Goal: Task Accomplishment & Management: Use online tool/utility

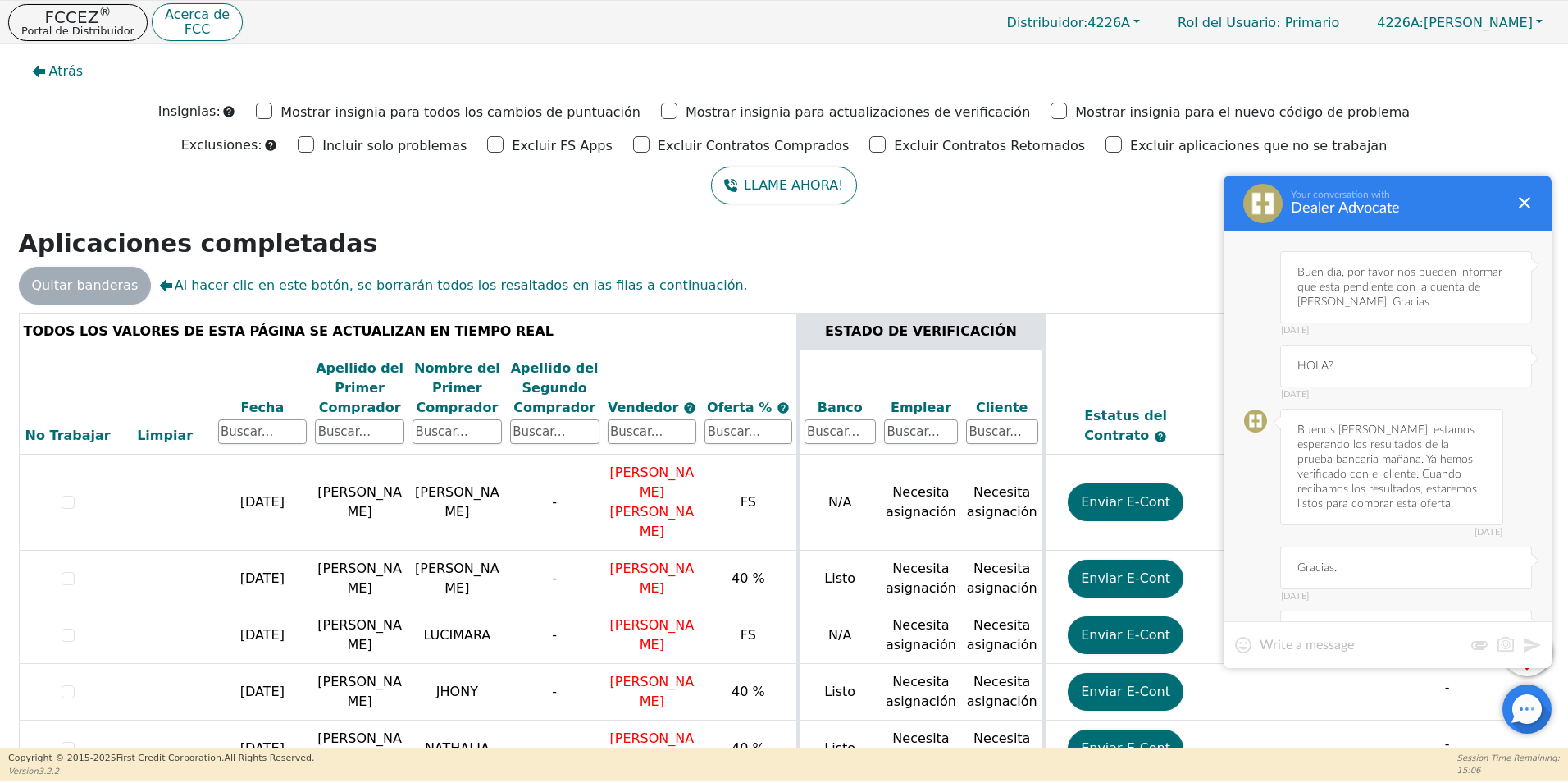
click at [1321, 648] on textarea at bounding box center [1362, 645] width 204 height 17
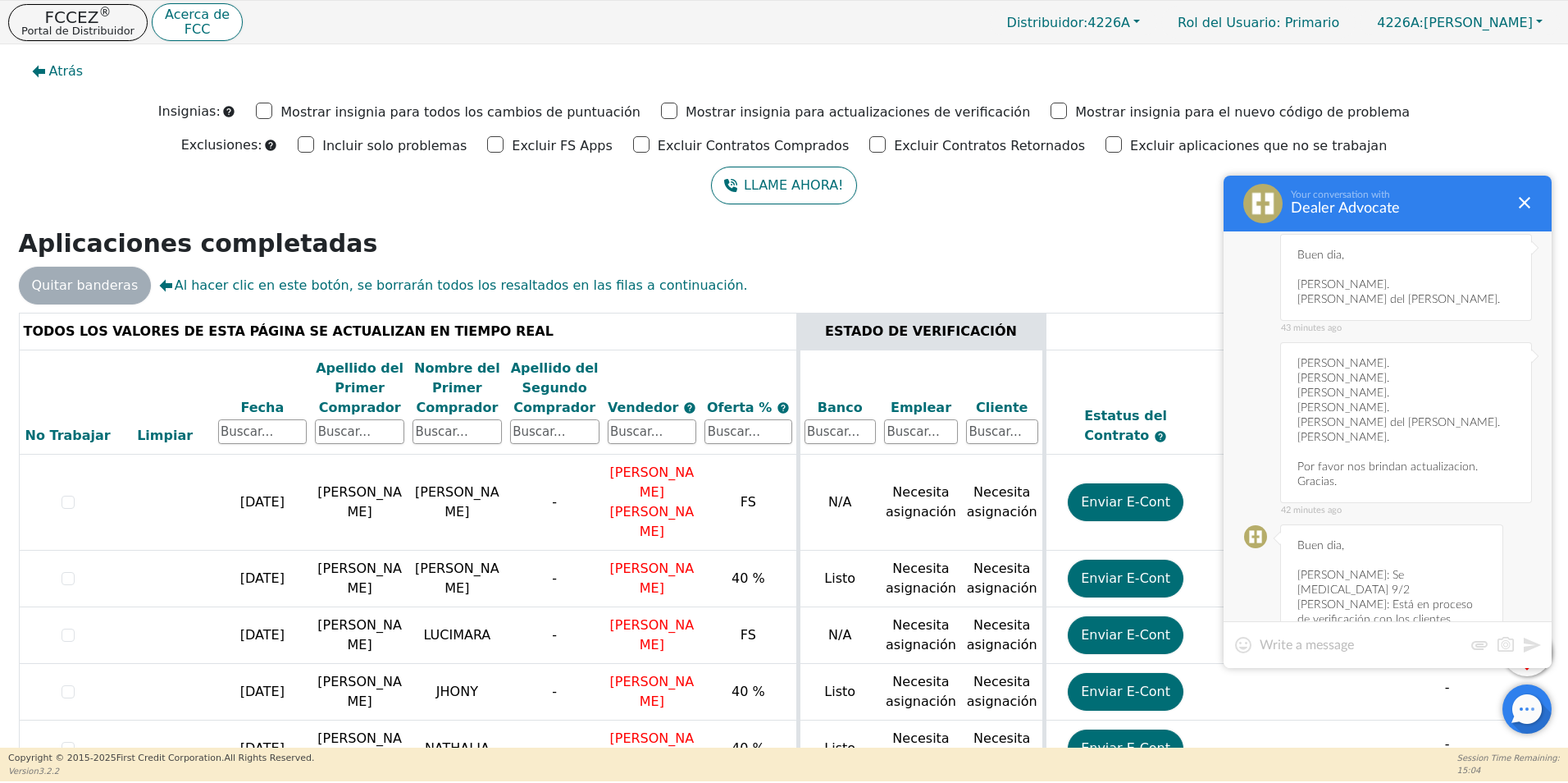
scroll to position [1076, 0]
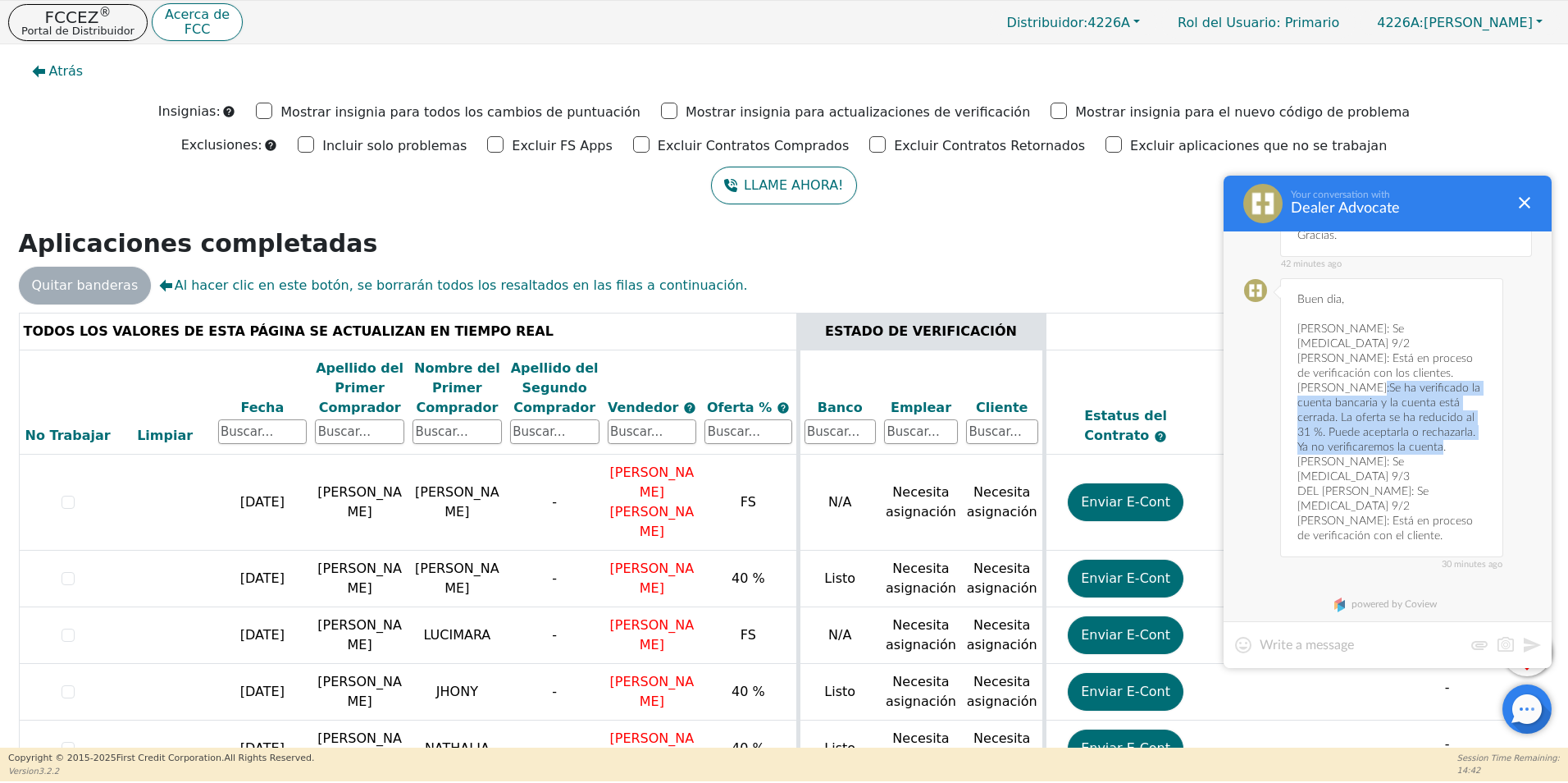
drag, startPoint x: 1378, startPoint y: 369, endPoint x: 1459, endPoint y: 430, distance: 101.4
click at [1459, 430] on div "30 minutes ago [PERSON_NAME], [PERSON_NAME]: Se [MEDICAL_DATA] 9/2 [PERSON_NAME…" at bounding box center [1392, 417] width 223 height 279
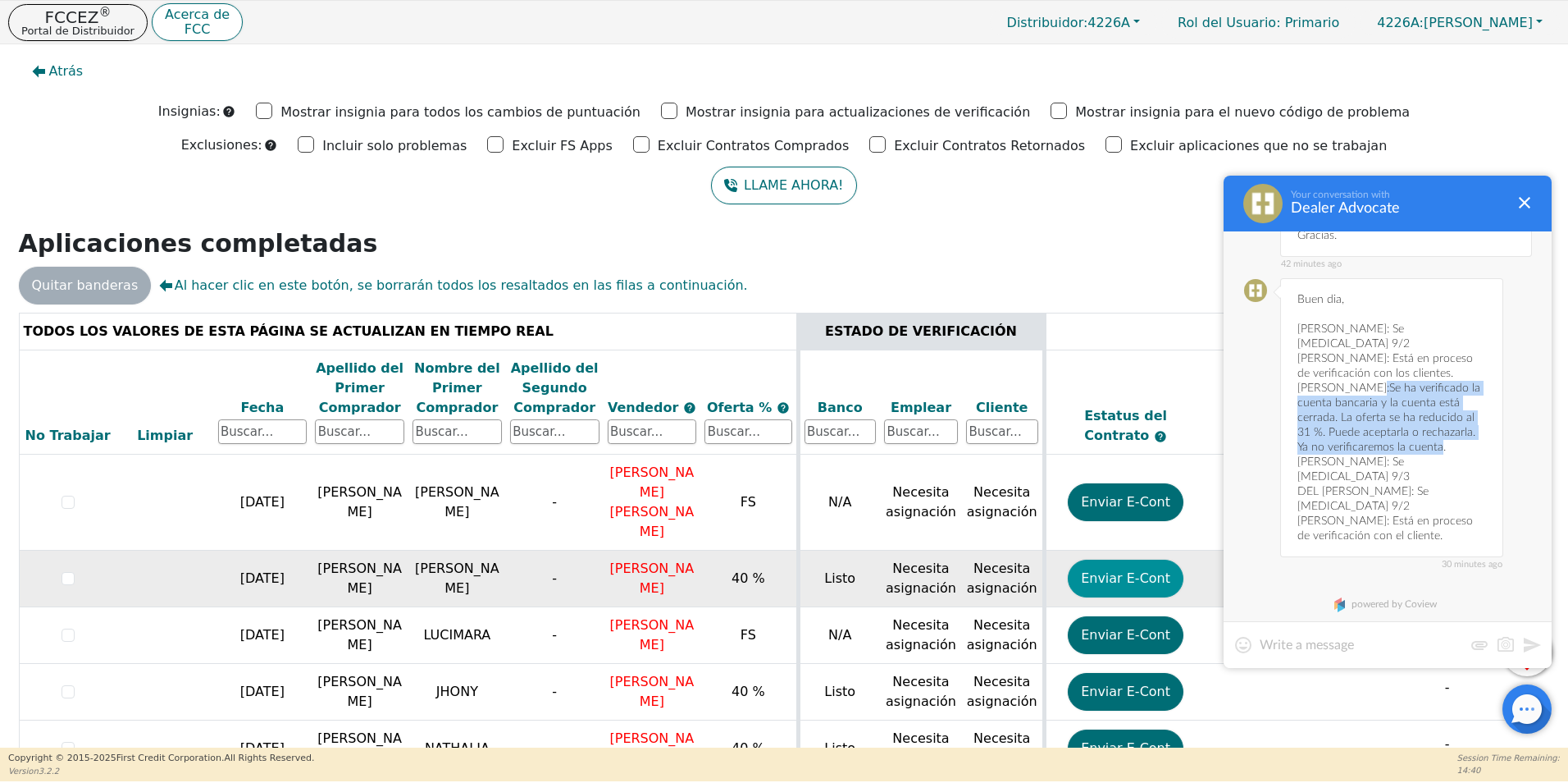
copy div "Se ha verificado la cuenta bancaria y la cuenta está cerrada. La oferta se ha r…"
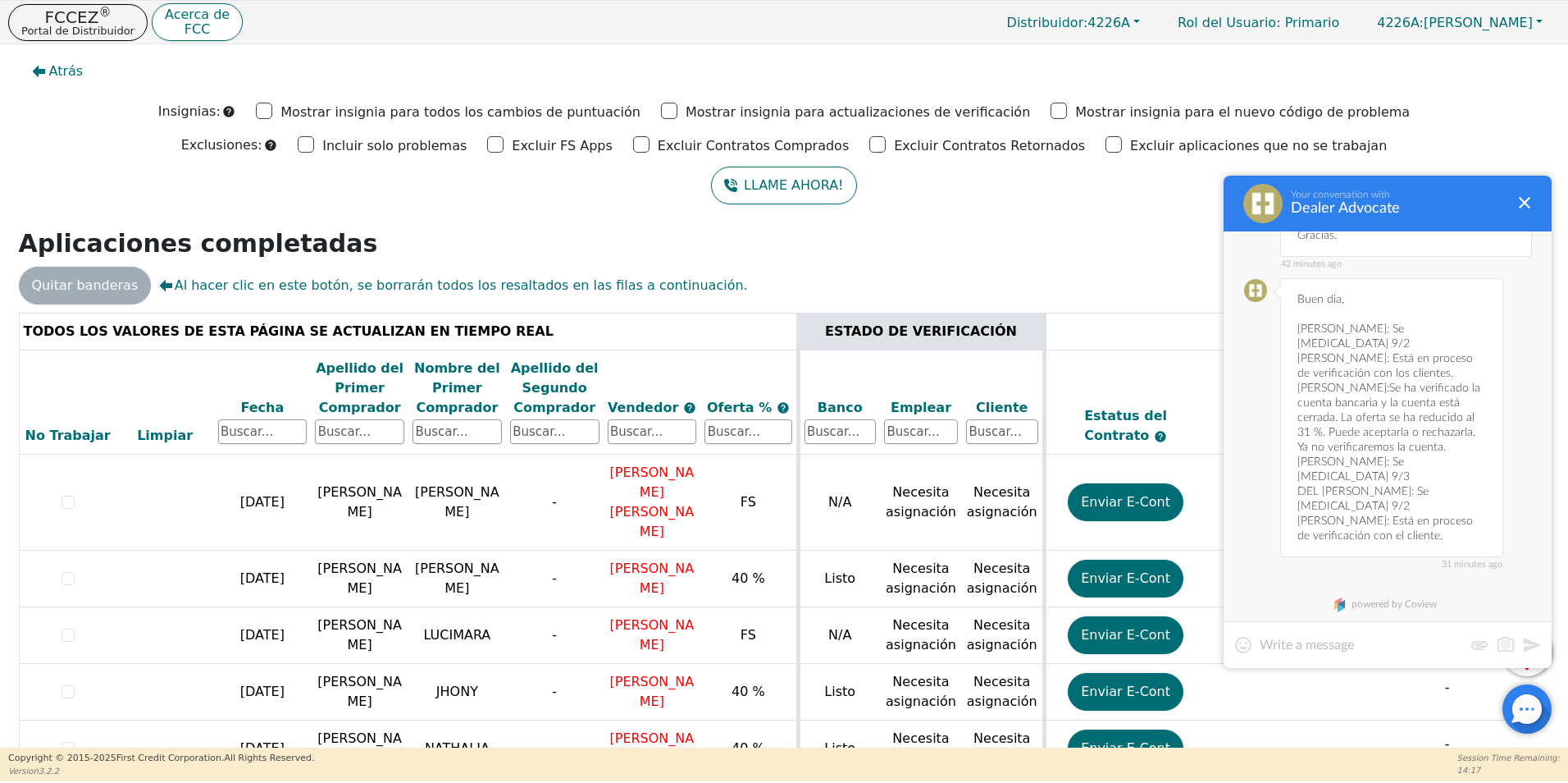
click at [1359, 450] on div "31 minutes ago [PERSON_NAME], [PERSON_NAME]: Se [MEDICAL_DATA] 9/2 [PERSON_NAME…" at bounding box center [1392, 417] width 223 height 279
drag, startPoint x: 1428, startPoint y: 492, endPoint x: 1462, endPoint y: 520, distance: 44.0
click at [1462, 520] on div "31 minutes ago [PERSON_NAME], [PERSON_NAME]: Se [MEDICAL_DATA] 9/2 [PERSON_NAME…" at bounding box center [1392, 417] width 223 height 279
copy div "Está en proceso de verificación con el cliente."
click at [1400, 481] on div "31 minutes ago [PERSON_NAME], [PERSON_NAME]: Se [MEDICAL_DATA] 9/2 [PERSON_NAME…" at bounding box center [1392, 417] width 223 height 279
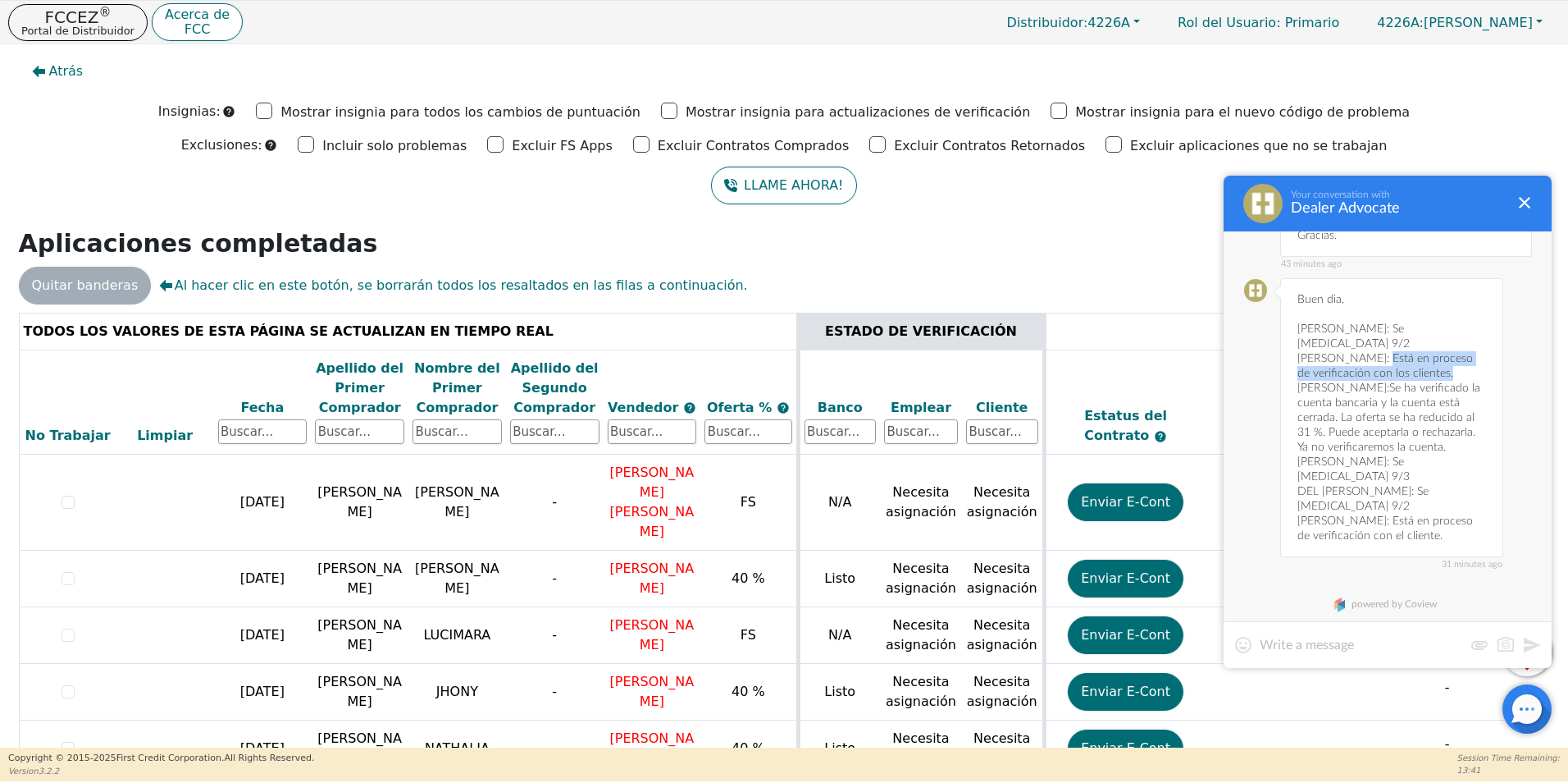
drag, startPoint x: 1390, startPoint y: 344, endPoint x: 1458, endPoint y: 357, distance: 69.2
click at [1458, 357] on div "31 minutes ago [PERSON_NAME], [PERSON_NAME]: Se [MEDICAL_DATA] 9/2 [PERSON_NAME…" at bounding box center [1392, 417] width 223 height 279
copy div "Está en proceso de verificación con los clientes."
click at [1294, 646] on textarea at bounding box center [1362, 645] width 204 height 17
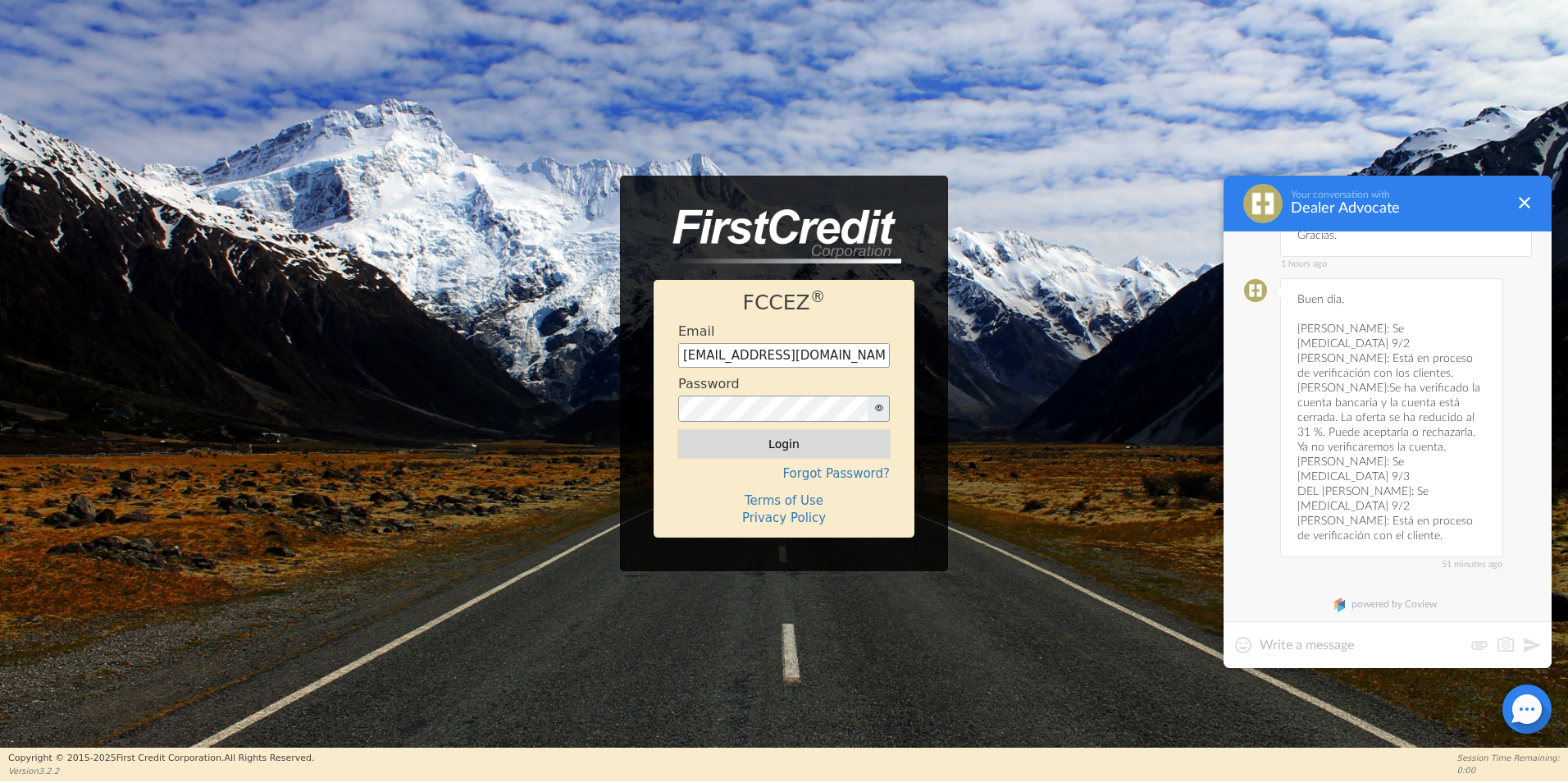
click at [741, 446] on button "Login" at bounding box center [784, 443] width 212 height 27
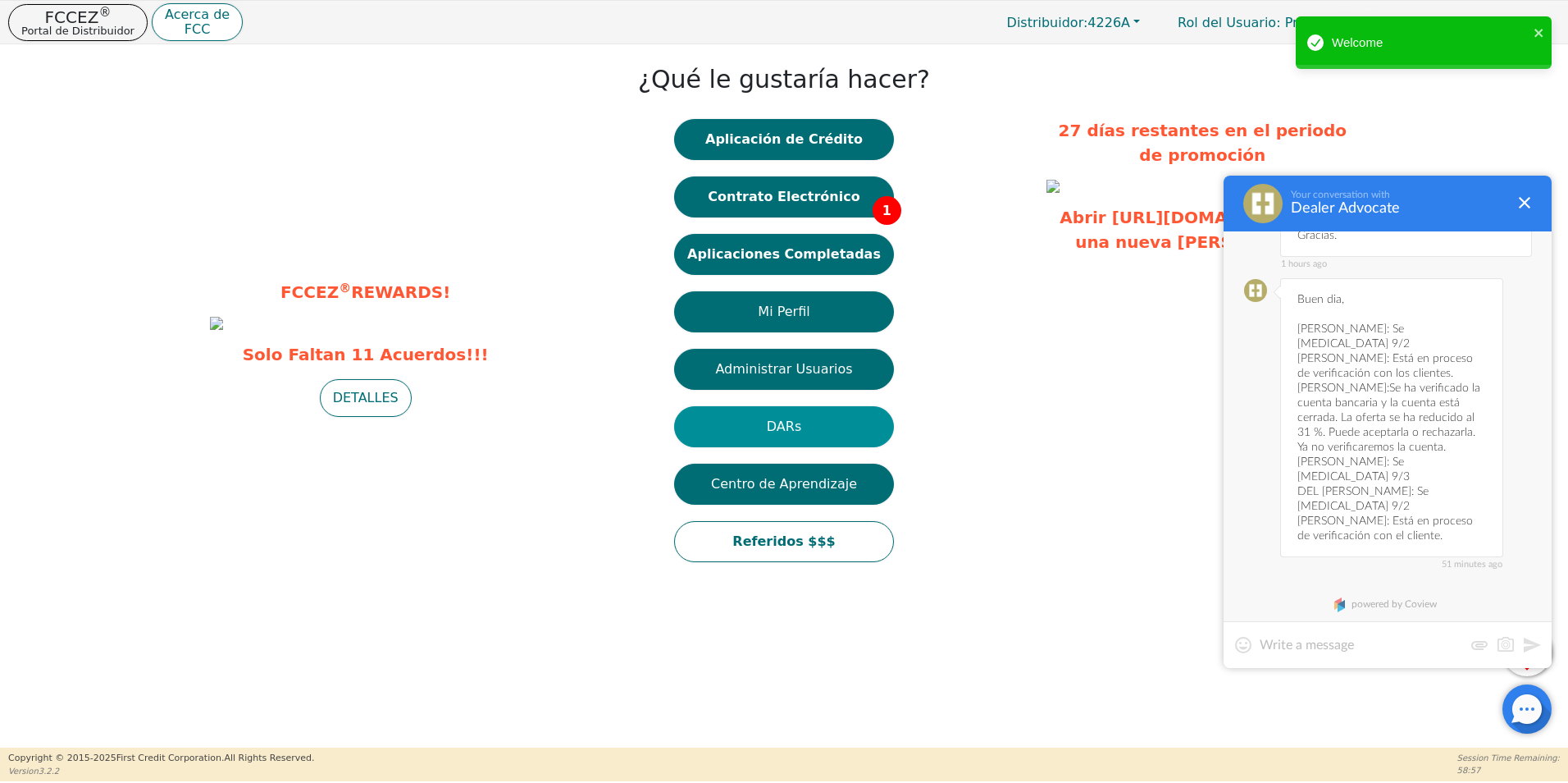
click at [812, 414] on button "DARs" at bounding box center [784, 427] width 220 height 41
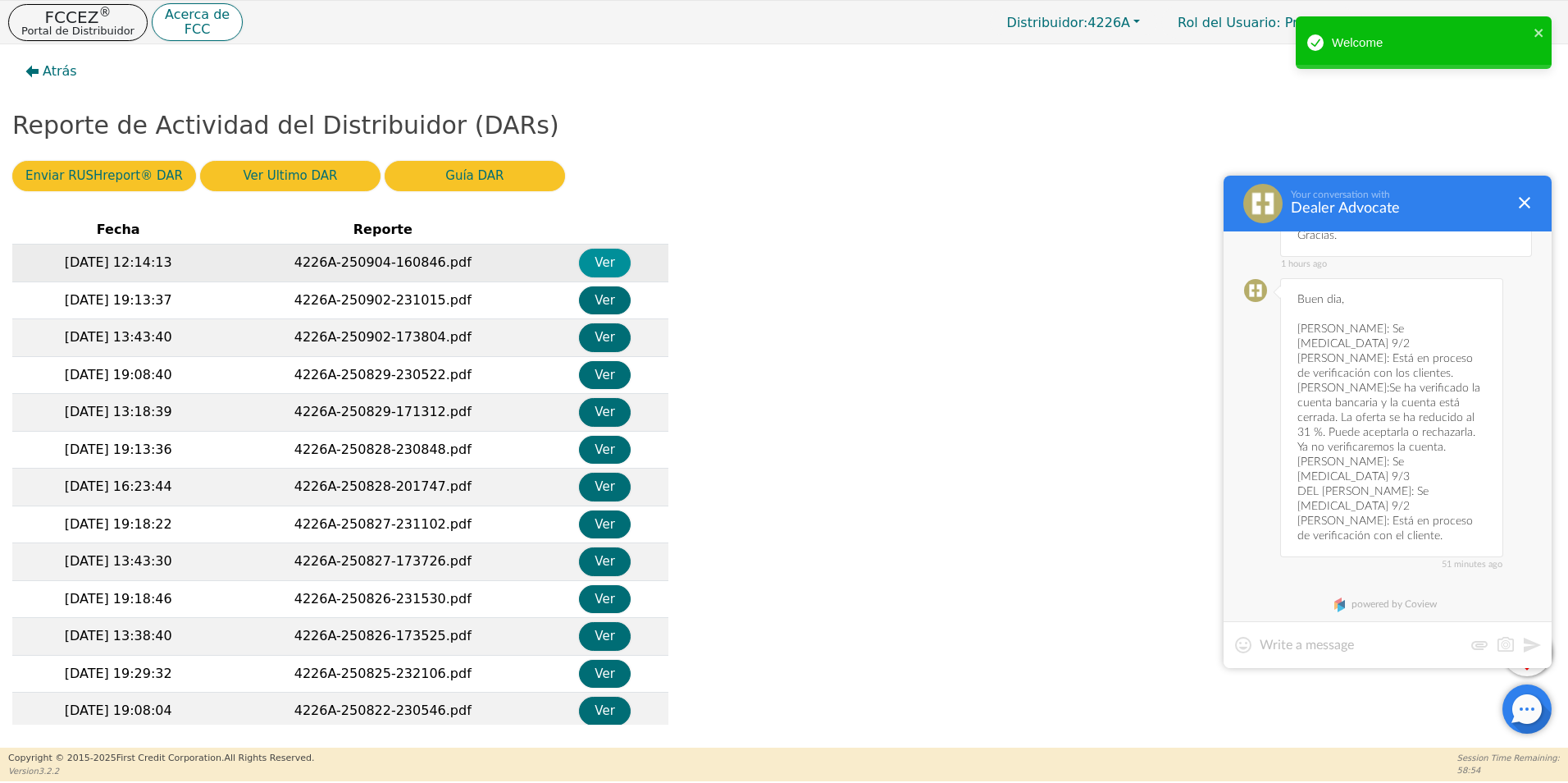
click at [606, 263] on button "Ver" at bounding box center [605, 263] width 51 height 28
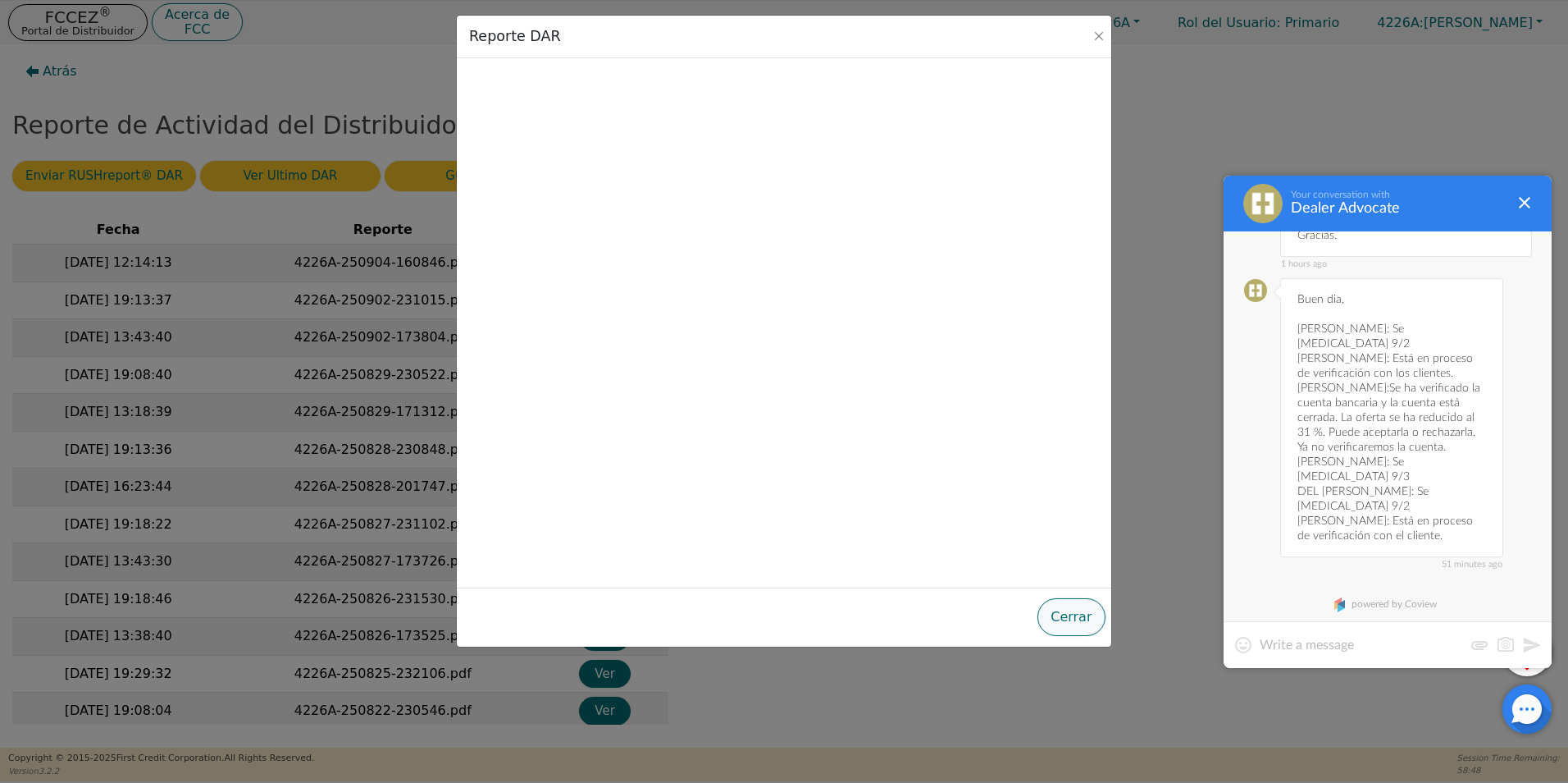
click at [1069, 622] on button "Cerrar" at bounding box center [1071, 616] width 67 height 38
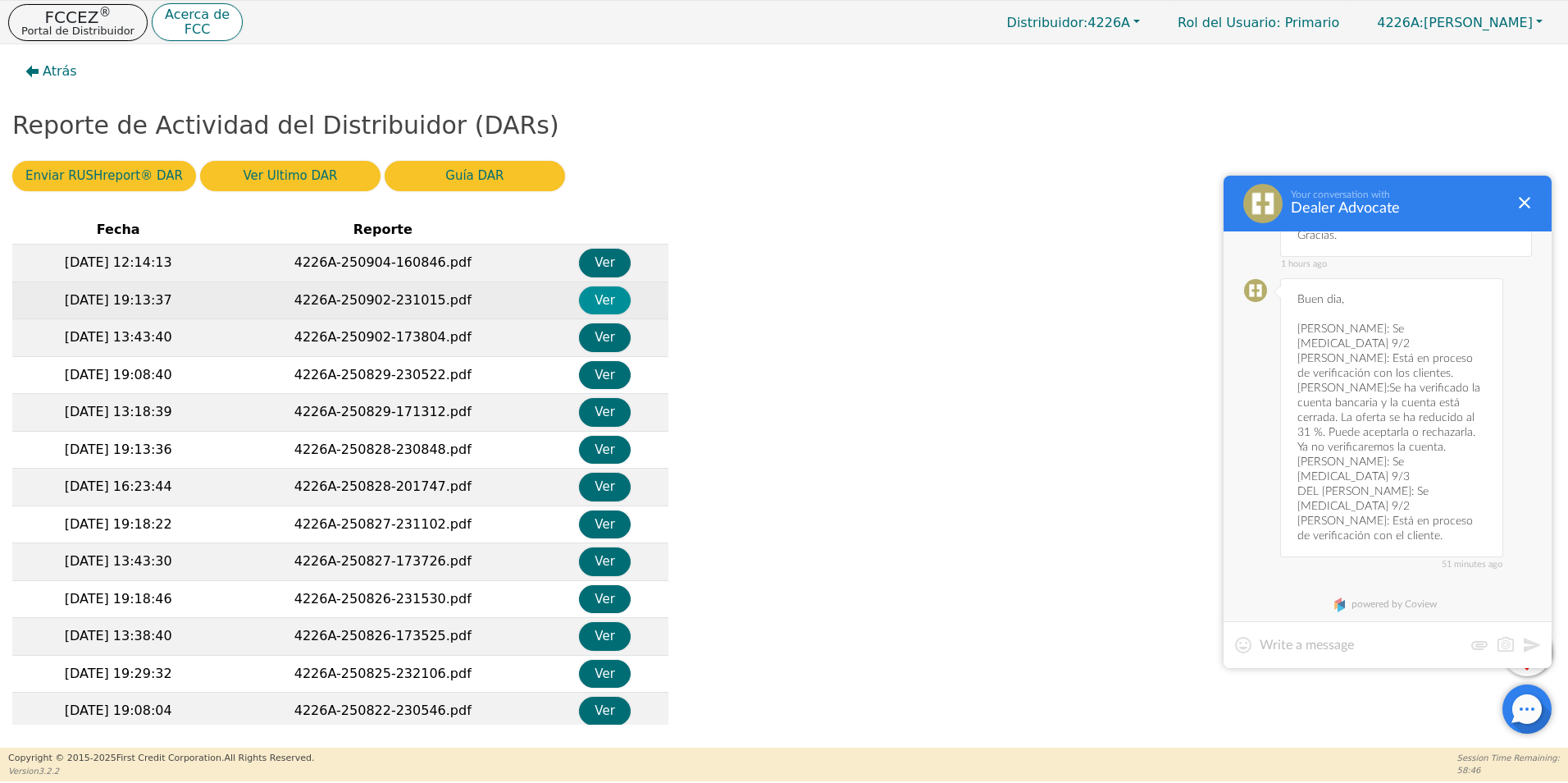
click at [591, 303] on button "Ver" at bounding box center [605, 300] width 51 height 28
